Goal: Transaction & Acquisition: Download file/media

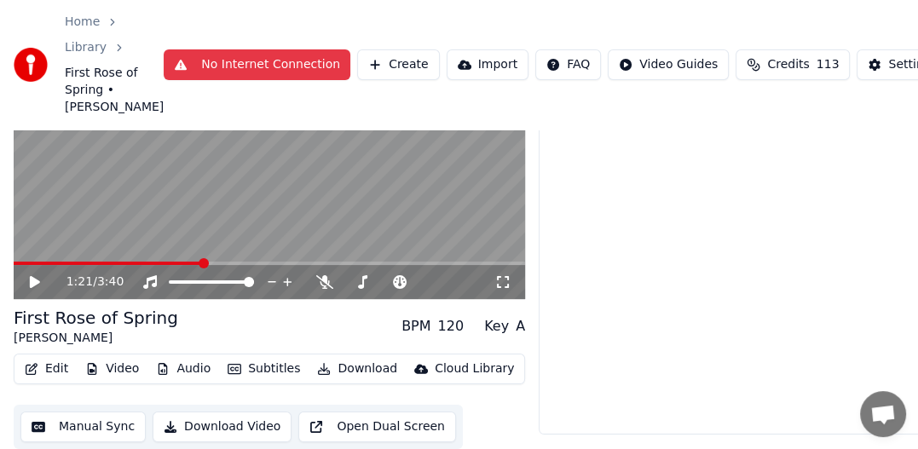
scroll to position [395, 0]
click at [199, 59] on button "No Internet Connection" at bounding box center [257, 64] width 187 height 31
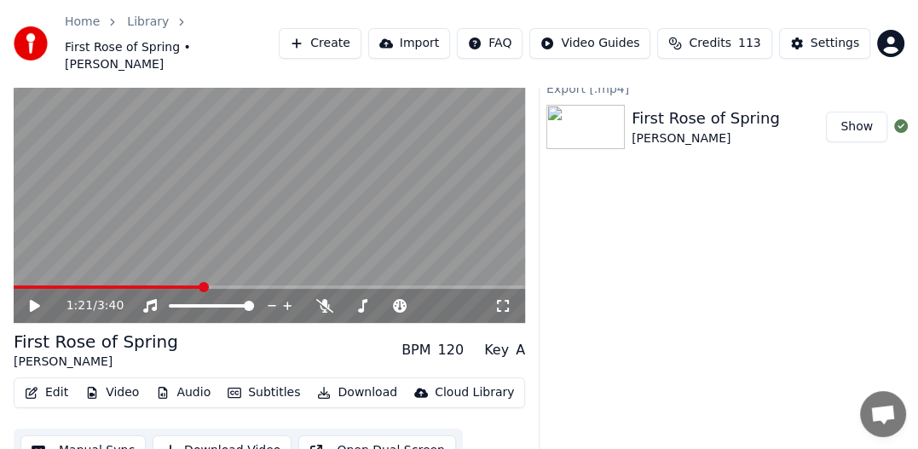
scroll to position [0, 0]
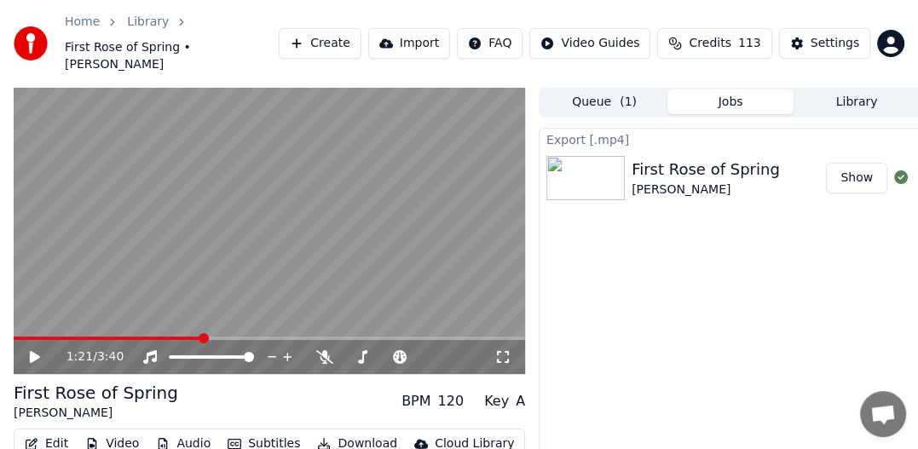
click at [859, 163] on button "Show" at bounding box center [856, 178] width 61 height 31
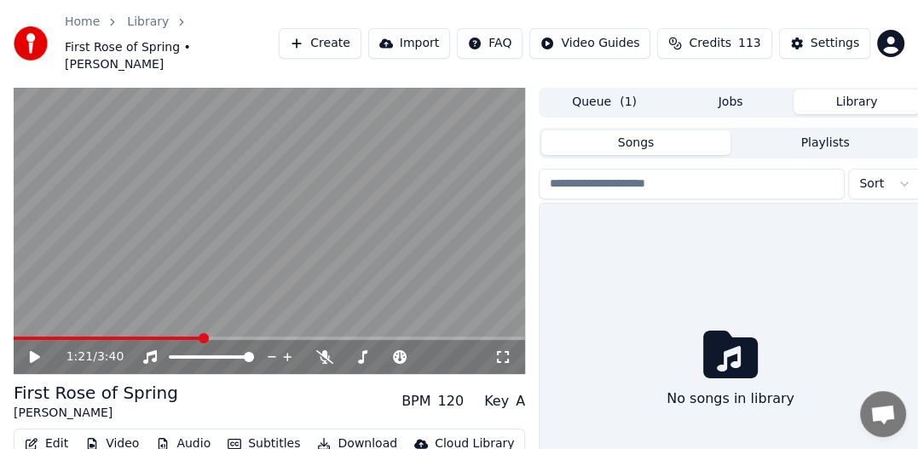
click at [858, 89] on button "Library" at bounding box center [856, 101] width 126 height 25
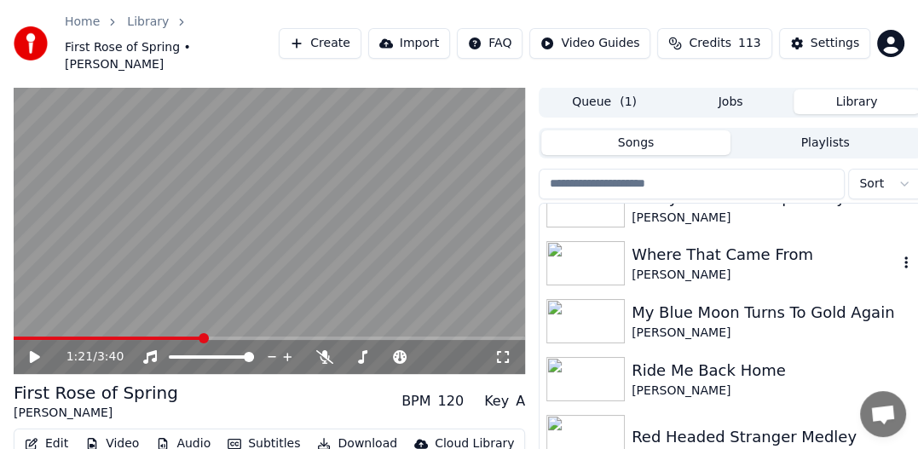
scroll to position [85, 0]
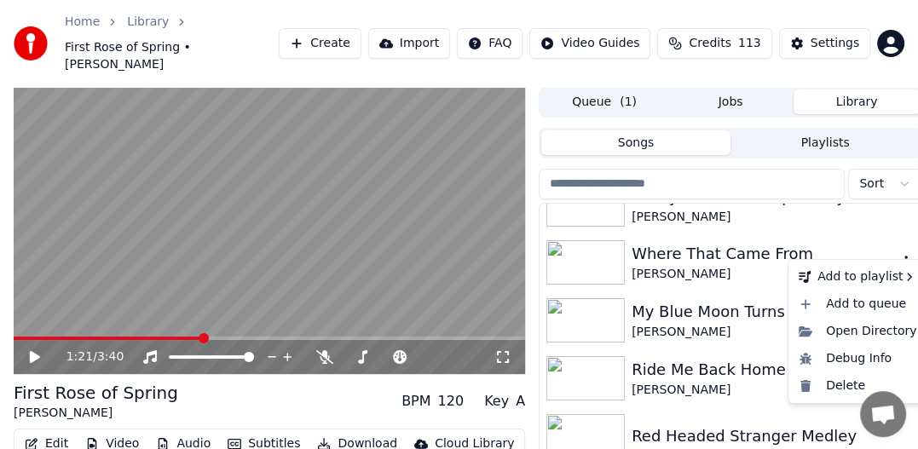
click at [897, 255] on icon "button" at bounding box center [905, 262] width 17 height 14
click at [739, 247] on div "Where That Came From" at bounding box center [765, 254] width 266 height 24
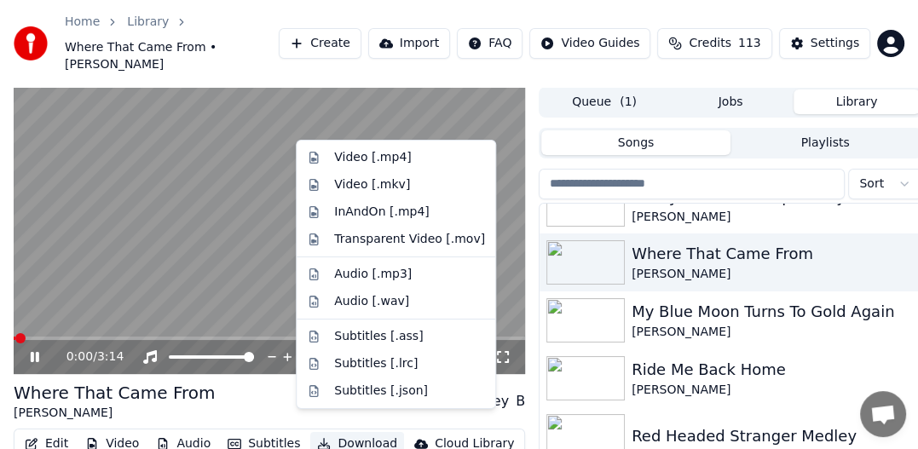
click at [365, 432] on button "Download" at bounding box center [357, 444] width 94 height 24
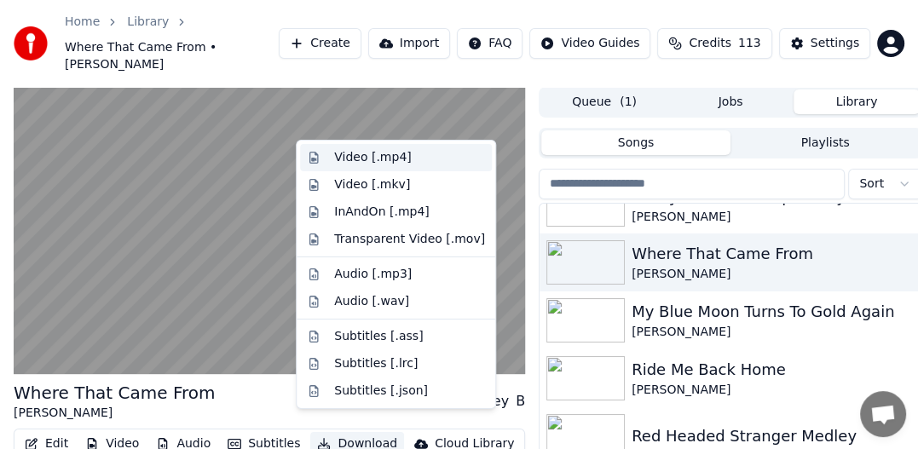
click at [378, 158] on div "Video [.mp4]" at bounding box center [372, 157] width 77 height 17
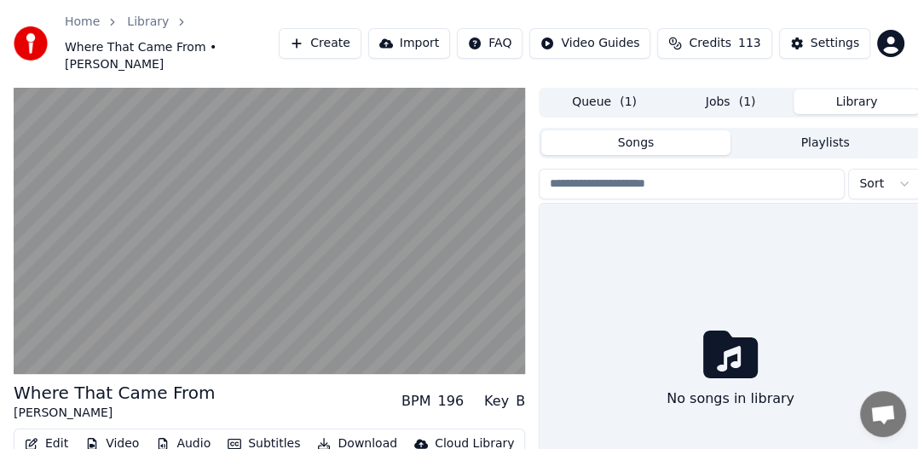
click at [858, 93] on button "Library" at bounding box center [856, 101] width 126 height 25
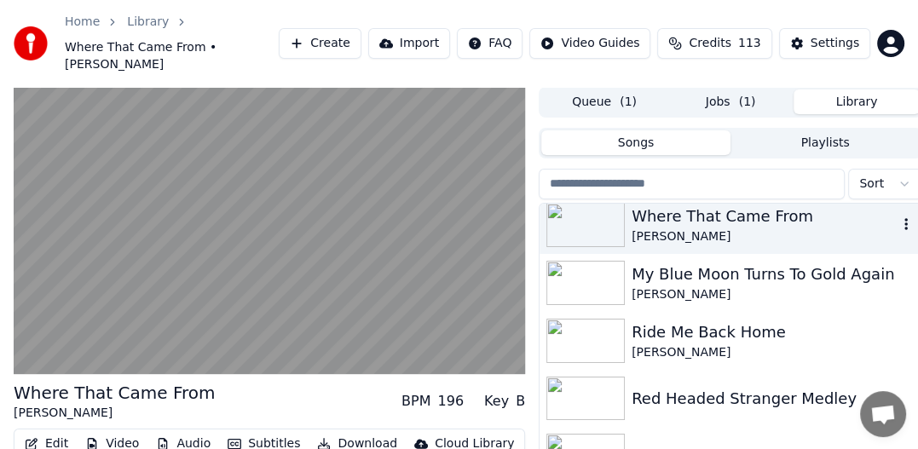
scroll to position [170, 0]
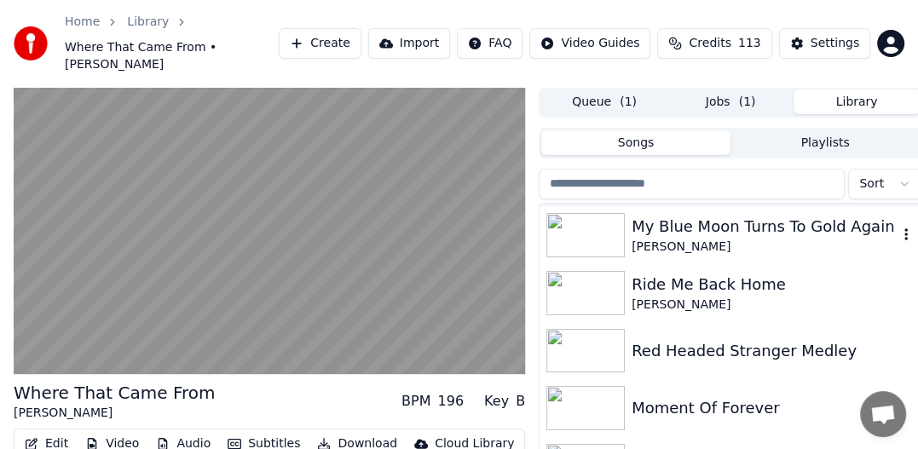
click at [743, 215] on div "My Blue Moon Turns To Gold Again" at bounding box center [765, 227] width 266 height 24
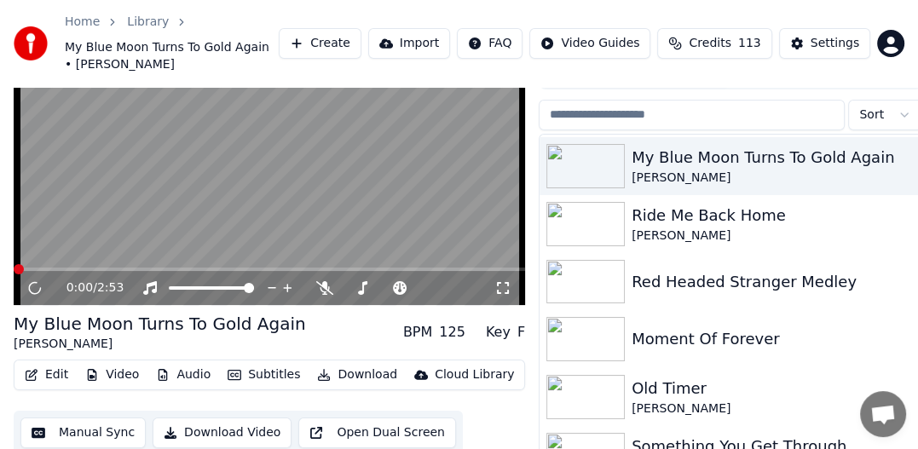
scroll to position [101, 0]
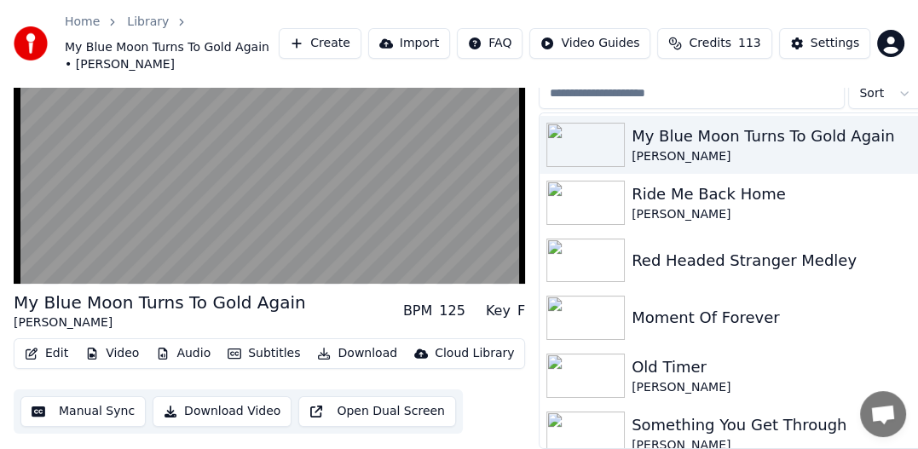
click at [338, 344] on button "Download" at bounding box center [357, 354] width 94 height 24
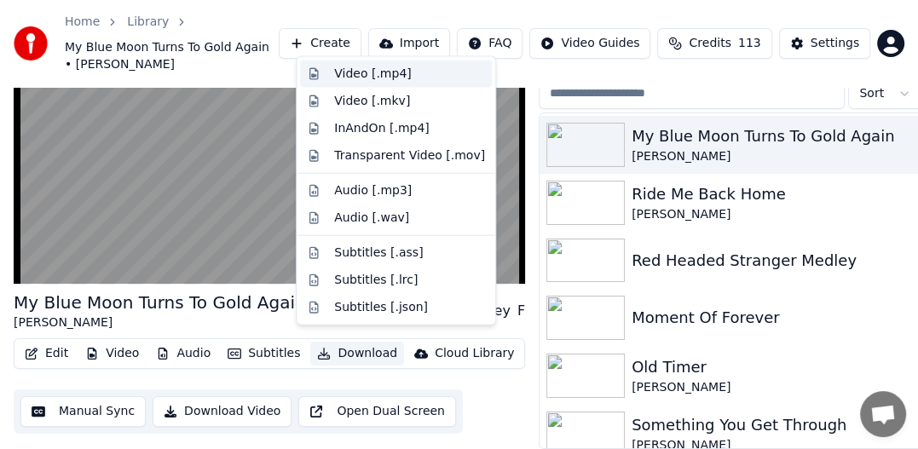
click at [349, 78] on div "Video [.mp4]" at bounding box center [372, 74] width 77 height 17
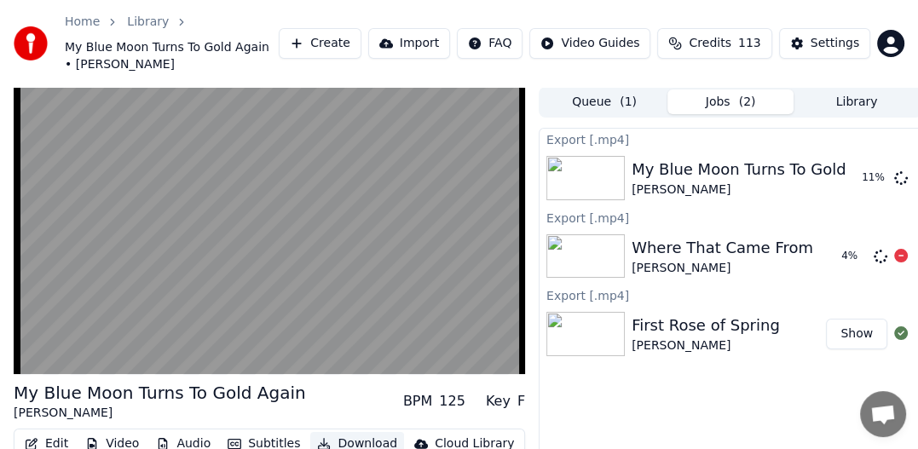
scroll to position [0, 0]
